Goal: Contribute content

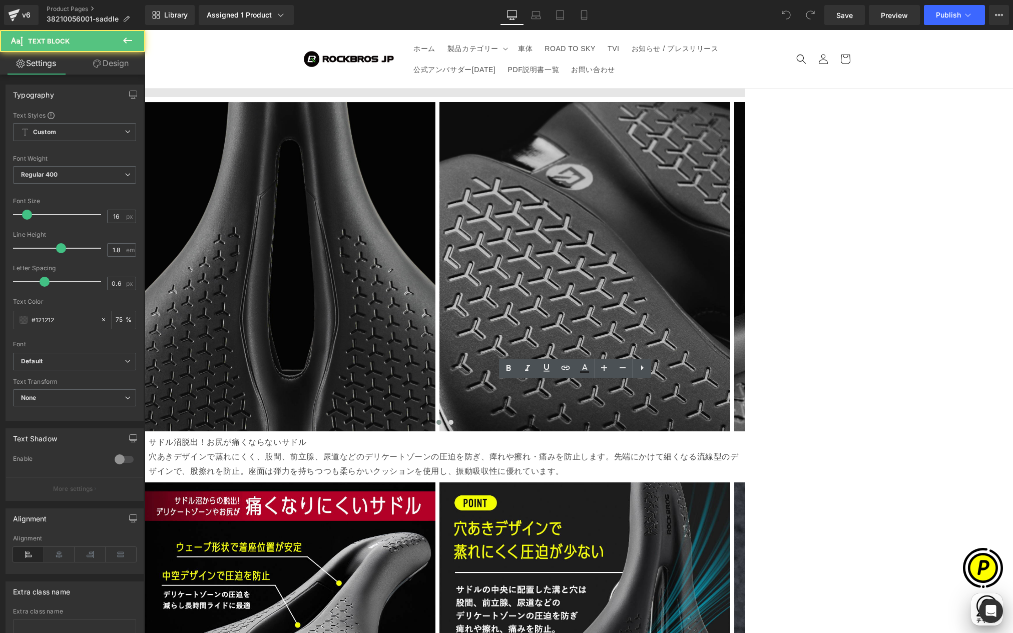
drag, startPoint x: 353, startPoint y: 394, endPoint x: 398, endPoint y: 394, distance: 44.5
paste div
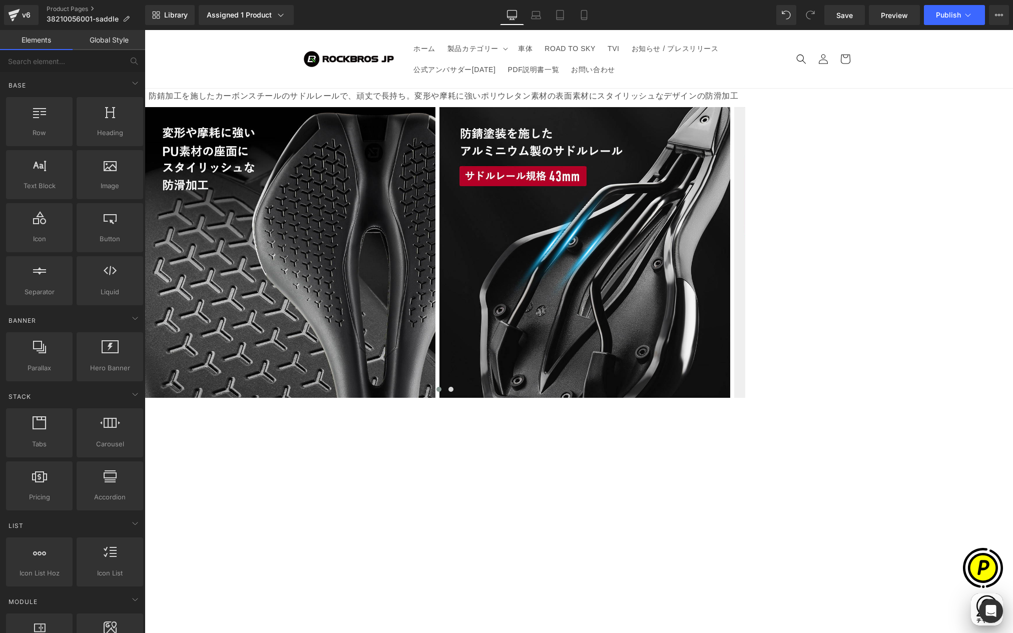
scroll to position [3780, 0]
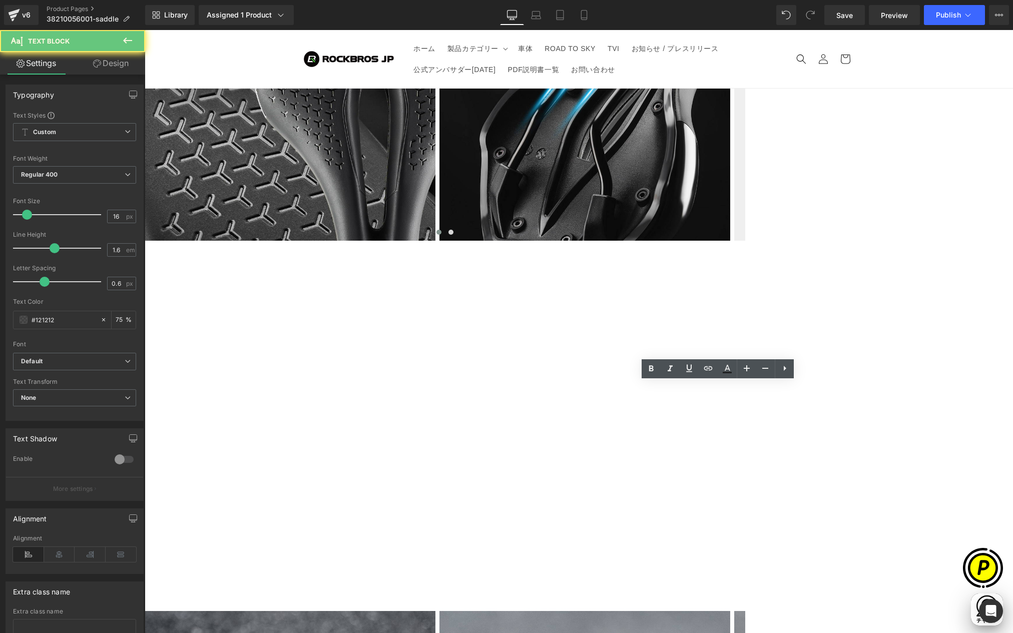
drag, startPoint x: 581, startPoint y: 391, endPoint x: 705, endPoint y: 404, distance: 124.4
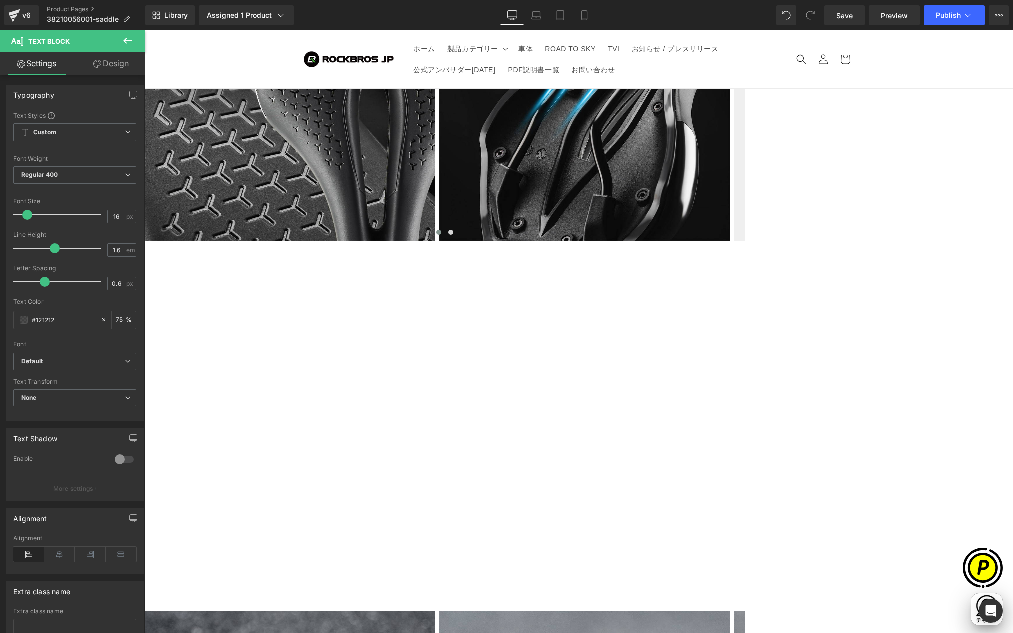
paste div
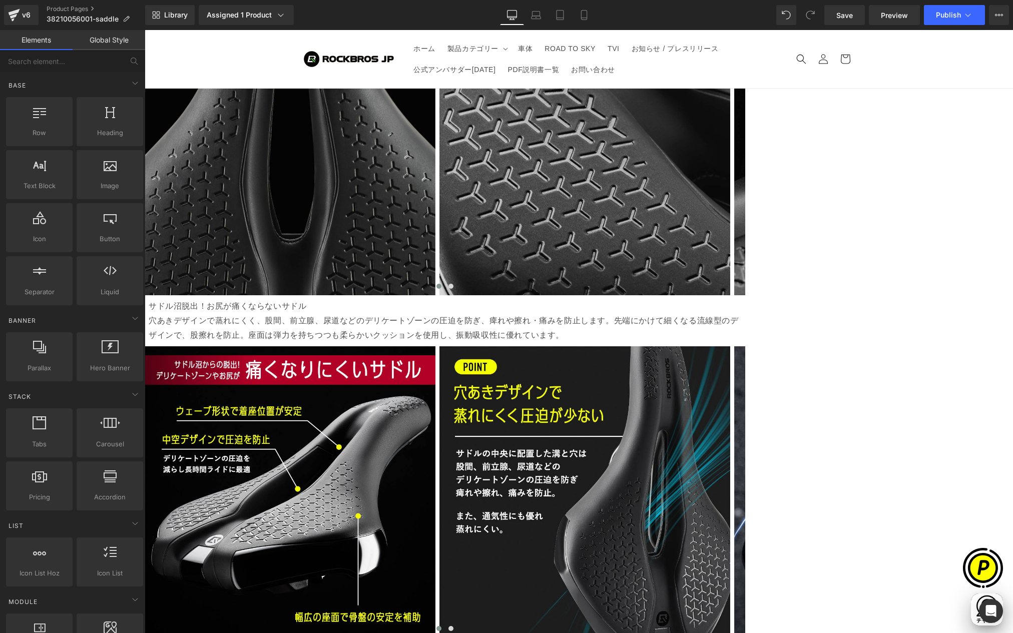
scroll to position [2808, 0]
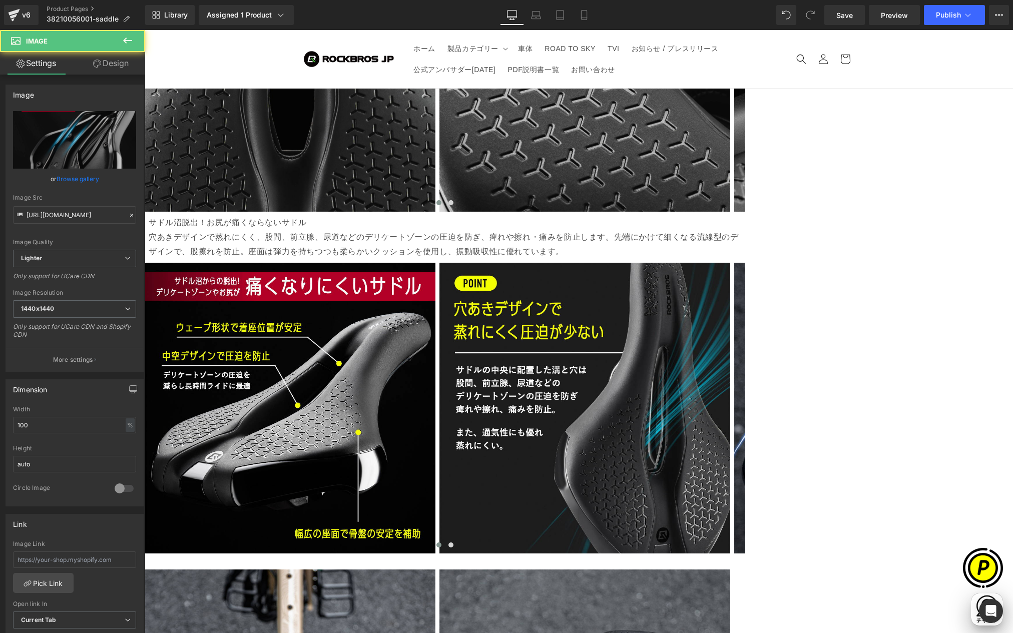
scroll to position [0, 0]
click at [90, 147] on link "Replace Image" at bounding box center [74, 140] width 123 height 58
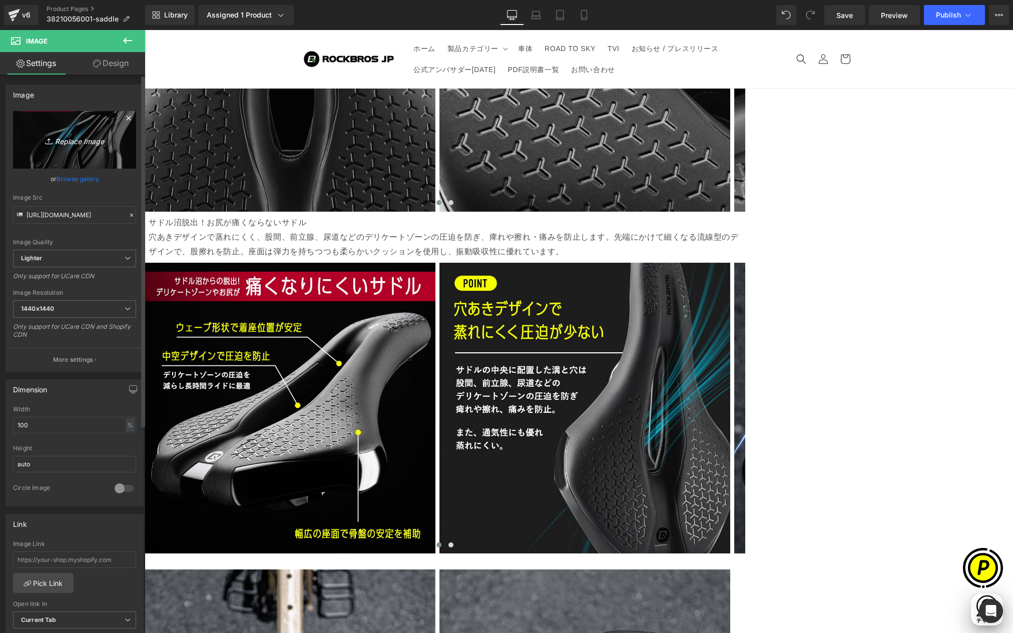
type input "C:\fakepath\38210056_6n.jpg"
type input "[URL][DOMAIN_NAME]"
click at [840, 15] on span "Save" at bounding box center [844, 15] width 17 height 11
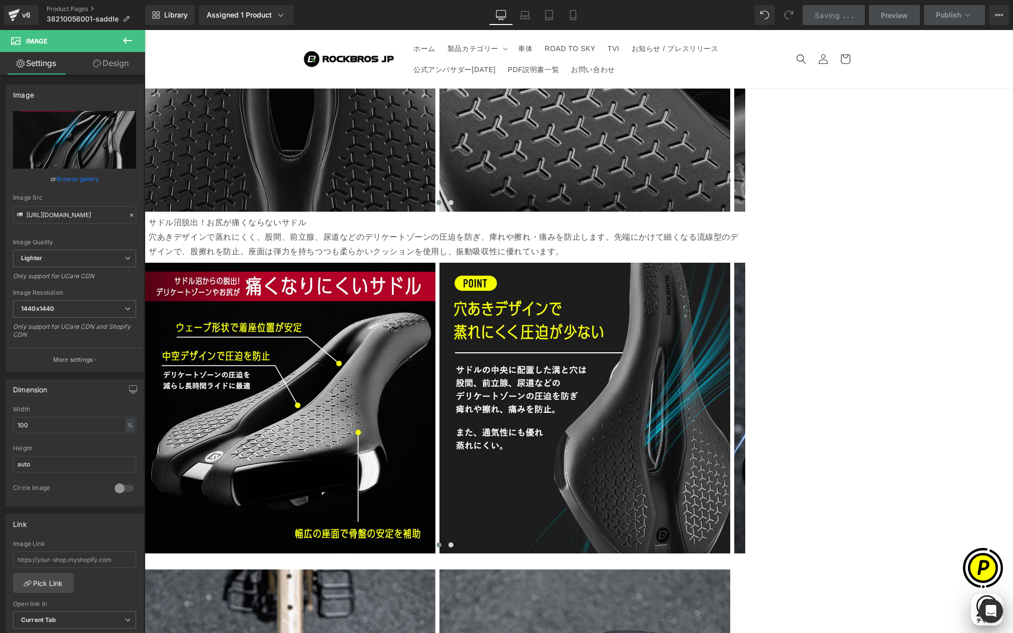
scroll to position [0, 586]
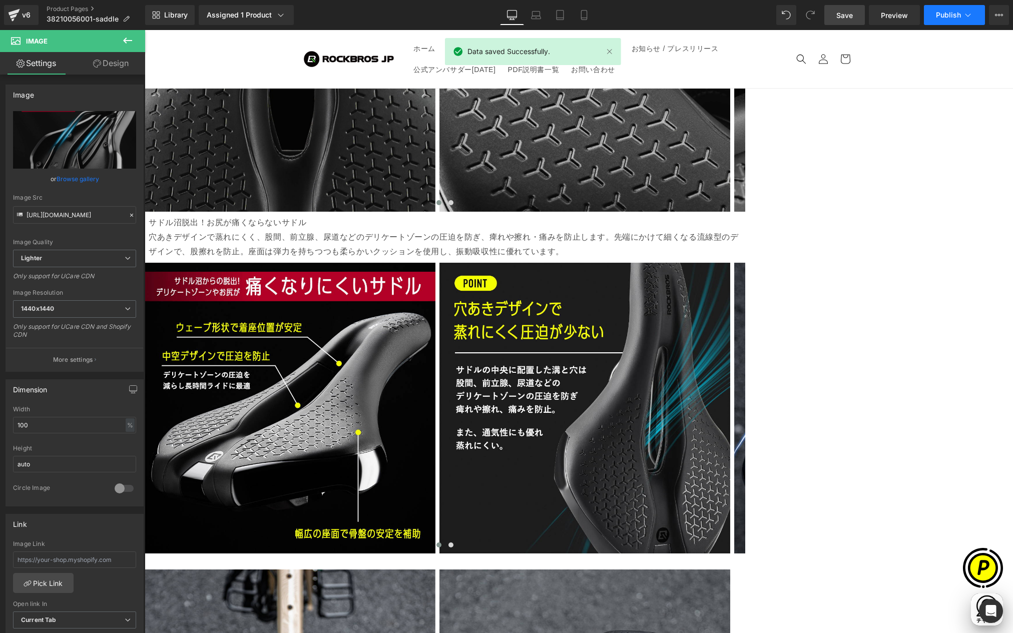
click at [955, 12] on span "Publish" at bounding box center [948, 15] width 25 height 8
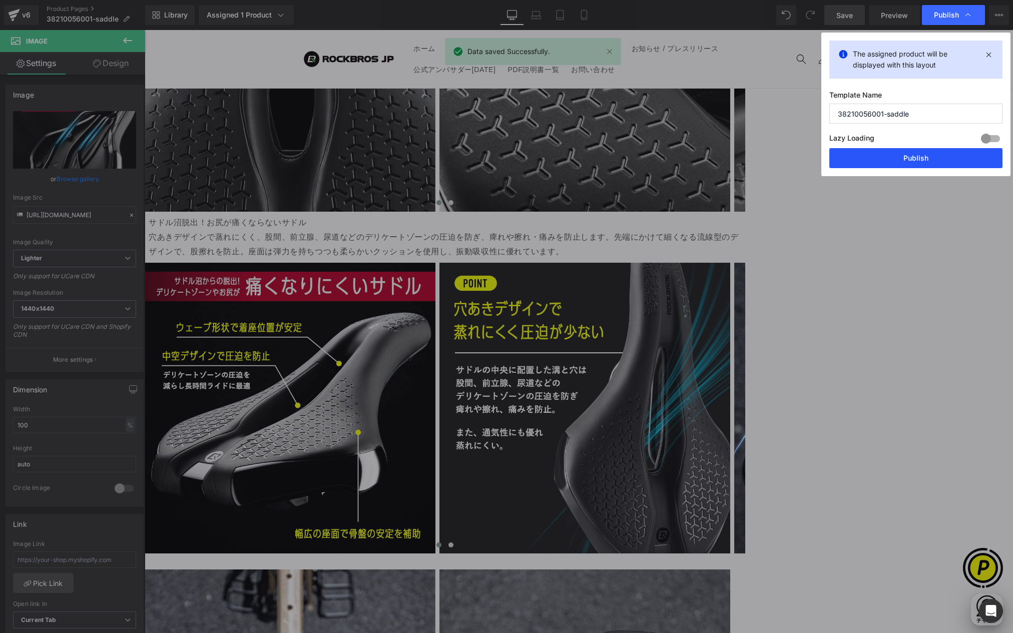
drag, startPoint x: 903, startPoint y: 160, endPoint x: 758, endPoint y: 126, distance: 148.6
click at [903, 160] on button "Publish" at bounding box center [915, 158] width 173 height 20
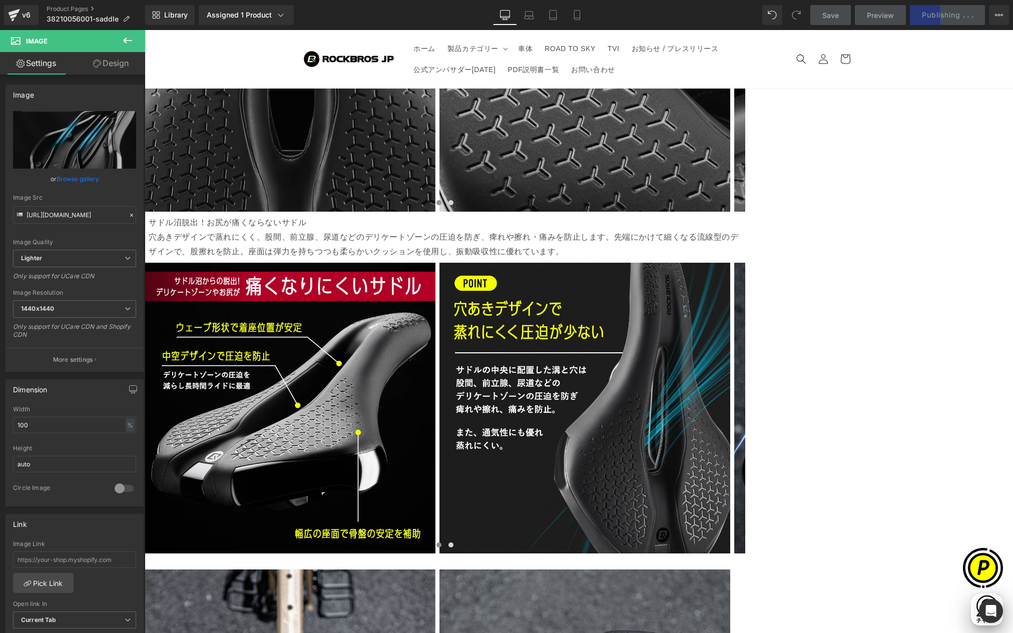
scroll to position [0, 0]
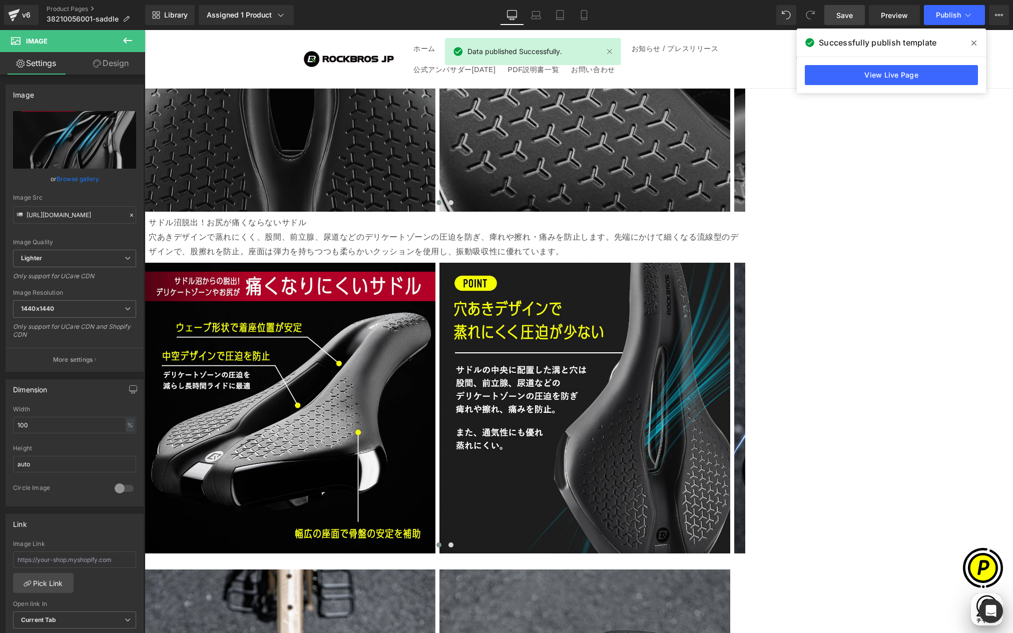
click at [972, 43] on icon at bounding box center [973, 43] width 5 height 8
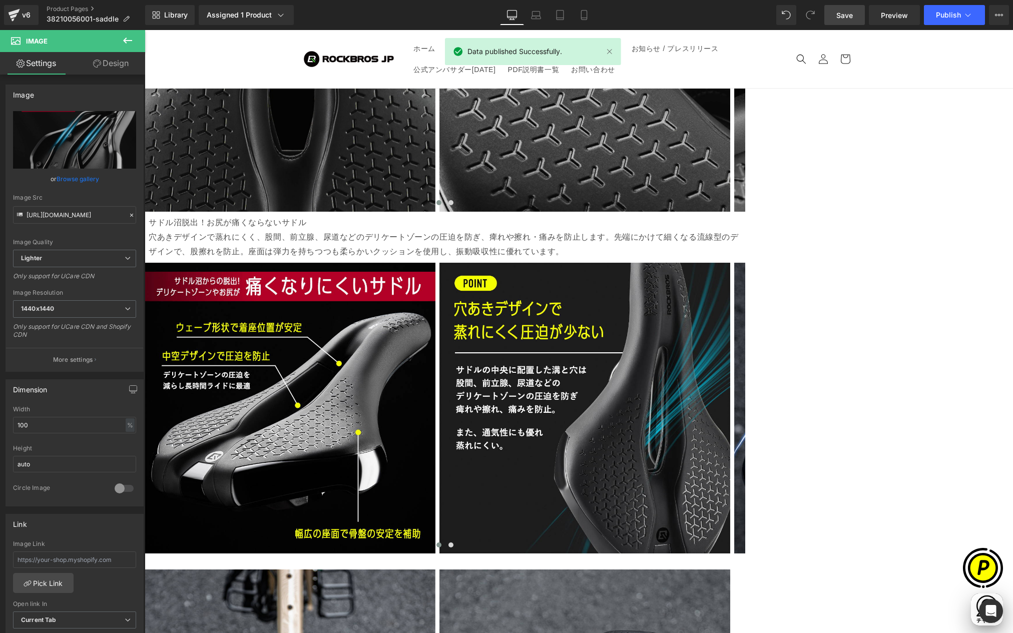
scroll to position [0, 195]
